Goal: Task Accomplishment & Management: Manage account settings

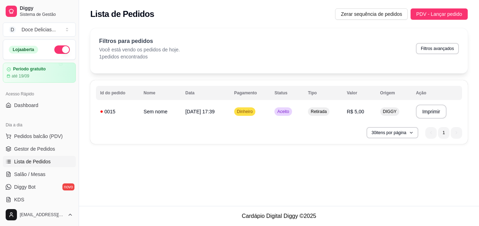
scroll to position [75, 0]
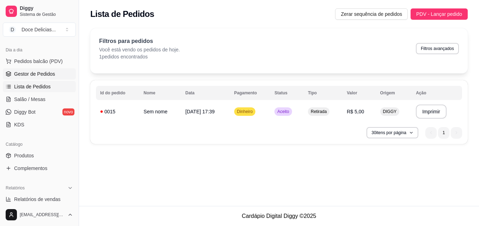
click at [26, 78] on link "Gestor de Pedidos" at bounding box center [39, 73] width 73 height 11
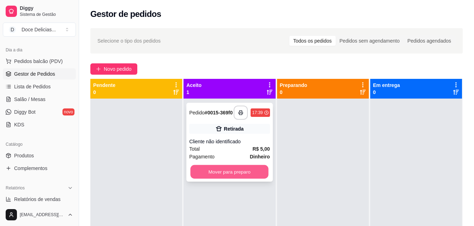
click at [216, 175] on button "Mover para preparo" at bounding box center [229, 172] width 78 height 14
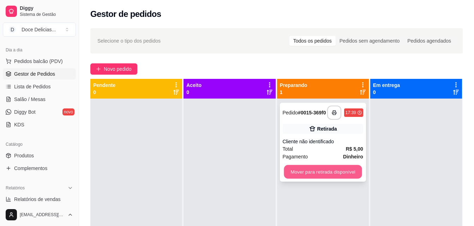
click at [324, 176] on button "Mover para retirada disponível" at bounding box center [322, 172] width 78 height 14
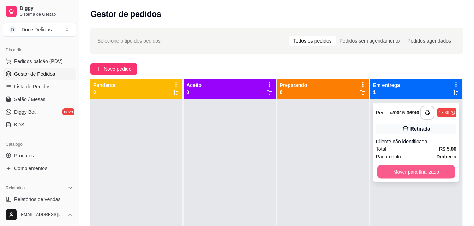
click at [380, 178] on button "Mover para finalizado" at bounding box center [416, 172] width 78 height 14
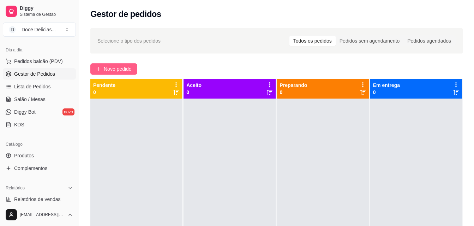
click at [115, 69] on span "Novo pedido" at bounding box center [118, 69] width 28 height 8
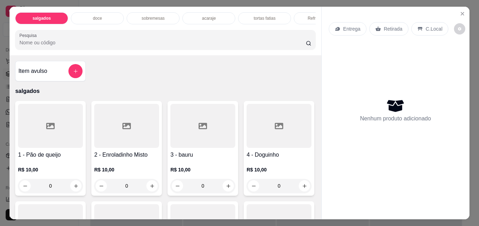
click at [93, 16] on p "doce" at bounding box center [97, 19] width 9 height 6
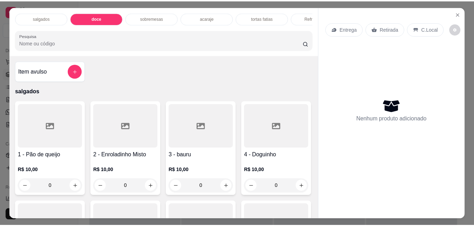
scroll to position [18, 0]
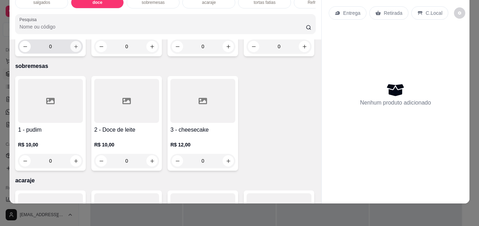
click at [77, 54] on div "0" at bounding box center [50, 46] width 62 height 14
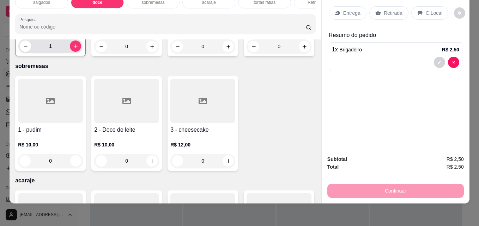
click at [77, 53] on div "1" at bounding box center [50, 46] width 61 height 14
click at [77, 53] on div "2" at bounding box center [50, 46] width 61 height 14
click at [77, 53] on div "3" at bounding box center [50, 46] width 61 height 14
type input "4"
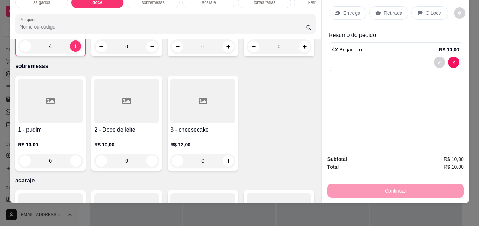
click at [384, 10] on p "Retirada" at bounding box center [393, 13] width 19 height 7
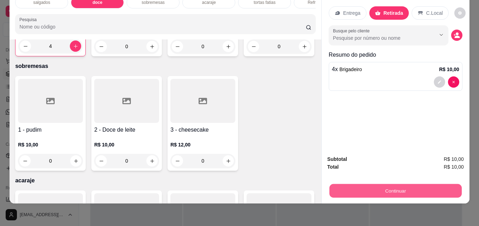
click at [371, 189] on button "Continuar" at bounding box center [395, 191] width 132 height 14
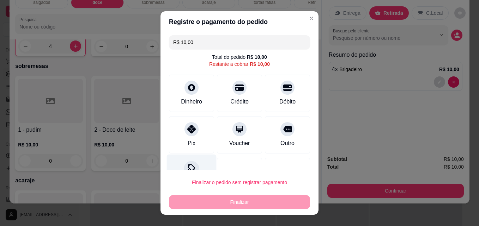
click at [195, 166] on div "Desconto" at bounding box center [192, 175] width 50 height 41
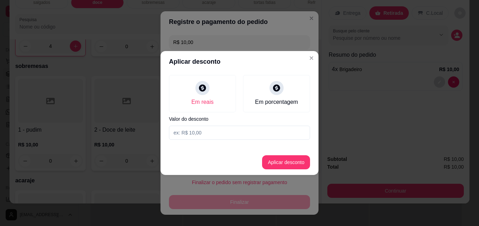
click at [193, 134] on input at bounding box center [239, 133] width 141 height 14
type input "2,00"
click at [287, 160] on button "Aplicar desconto" at bounding box center [286, 163] width 46 height 14
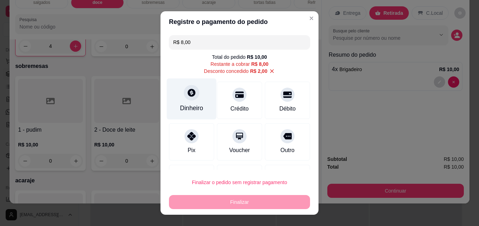
click at [183, 101] on div "Dinheiro" at bounding box center [192, 99] width 50 height 41
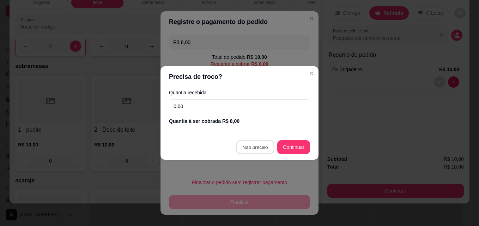
type input "R$ 0,00"
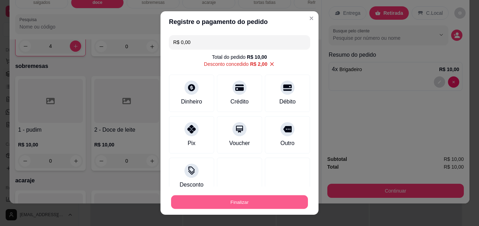
click at [229, 202] on button "Finalizar" at bounding box center [239, 203] width 137 height 14
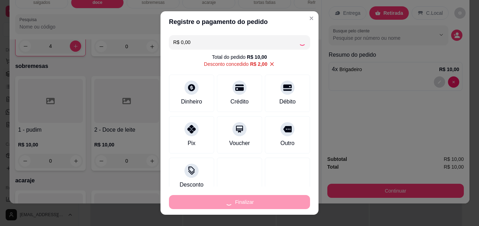
type input "0"
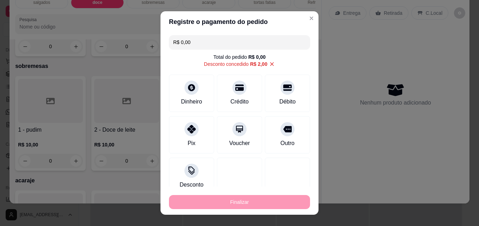
type input "-R$ 10,00"
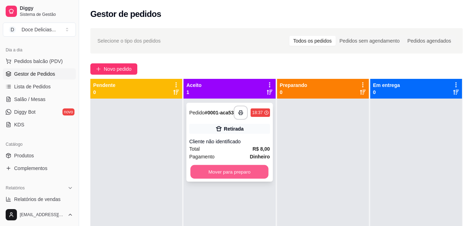
click at [234, 173] on button "Mover para preparo" at bounding box center [229, 172] width 78 height 14
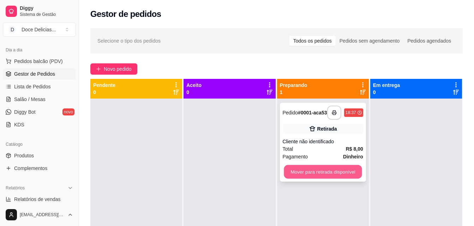
click at [298, 173] on button "Mover para retirada disponível" at bounding box center [322, 172] width 78 height 14
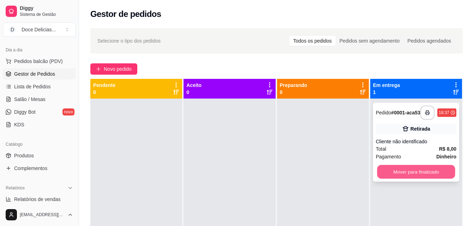
click at [393, 175] on button "Mover para finalizado" at bounding box center [416, 172] width 78 height 14
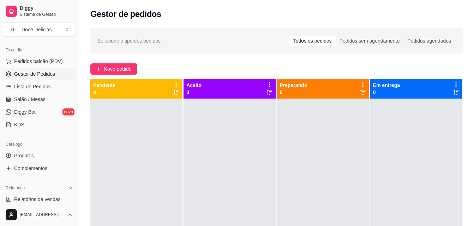
scroll to position [20, 0]
